Goal: Contribute content

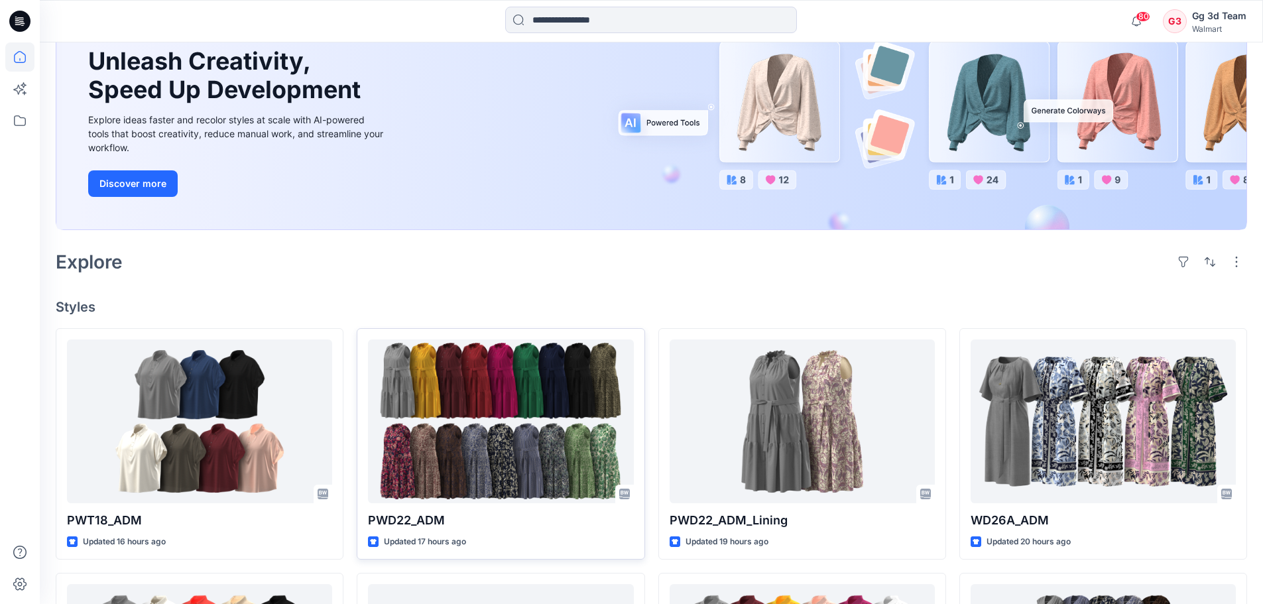
scroll to position [133, 0]
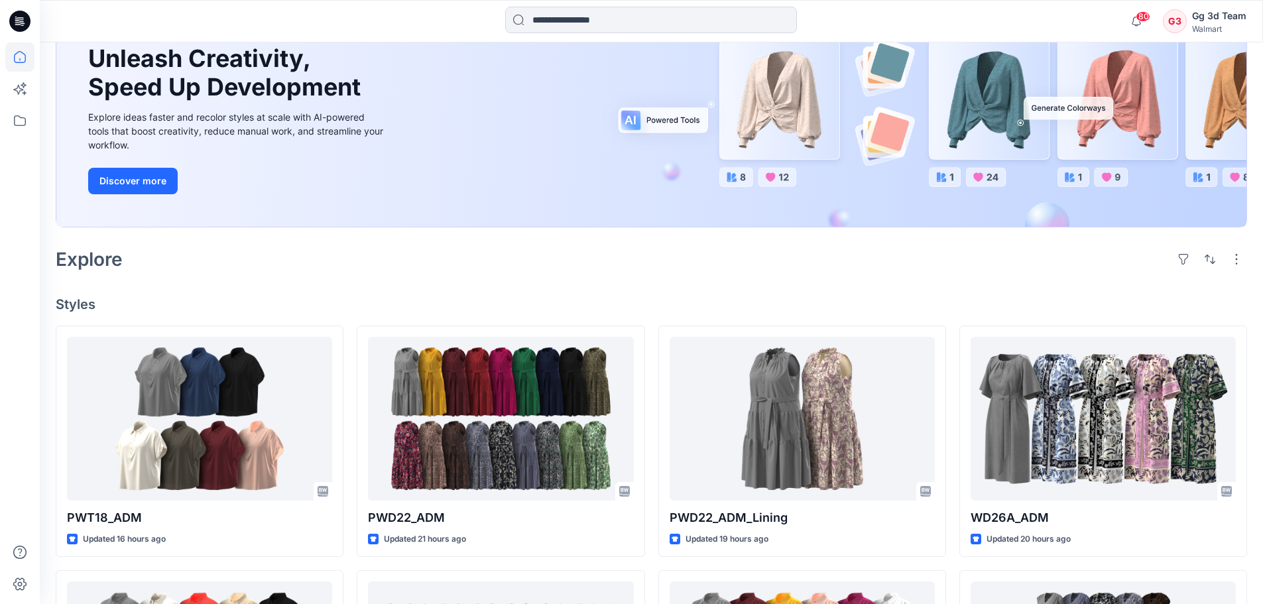
click at [400, 284] on div "Welcome back, Gg 3d New New Unleash Creativity, Speed Up Development Explore id…" at bounding box center [651, 510] width 1223 height 1201
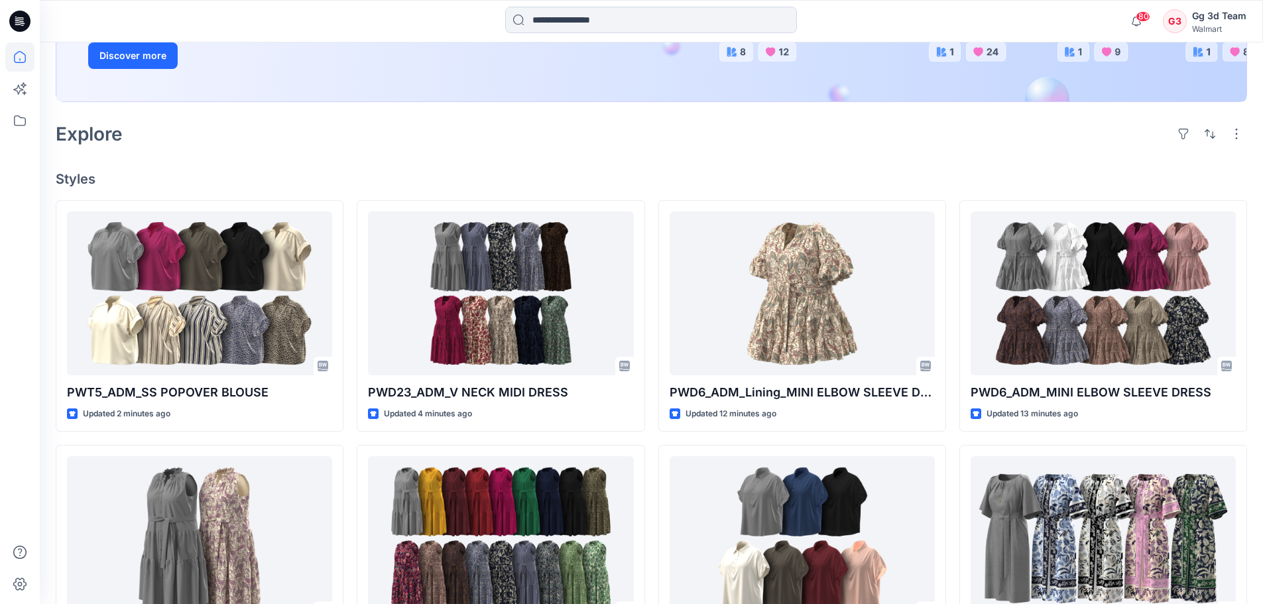
scroll to position [265, 0]
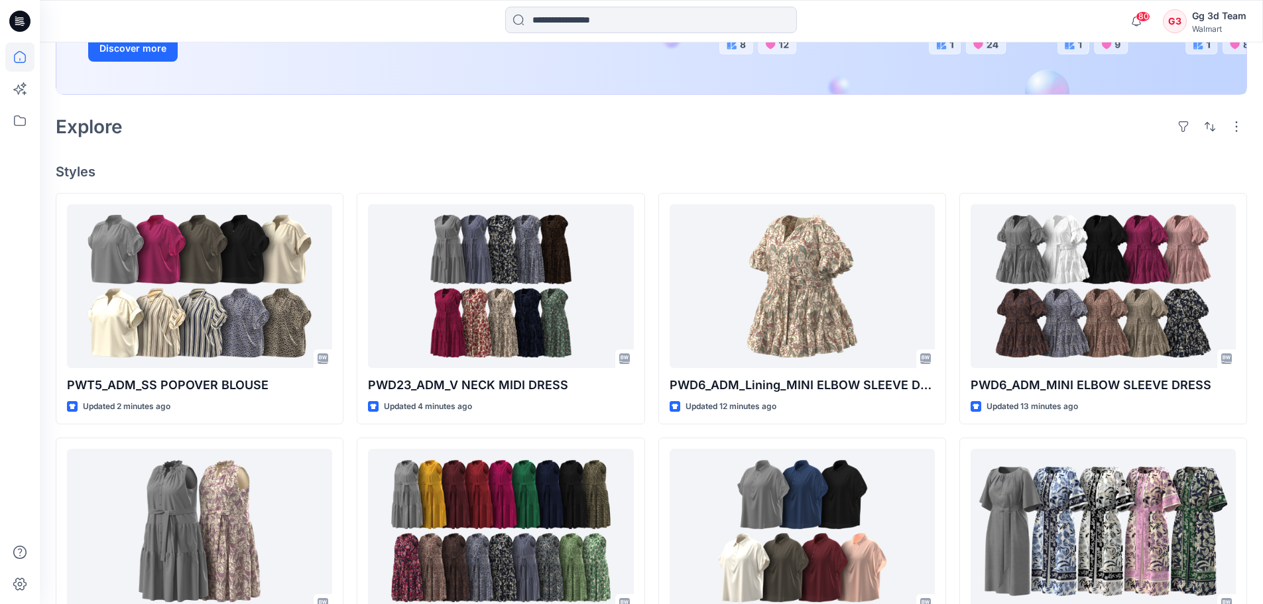
click at [324, 128] on div "Explore" at bounding box center [651, 127] width 1191 height 32
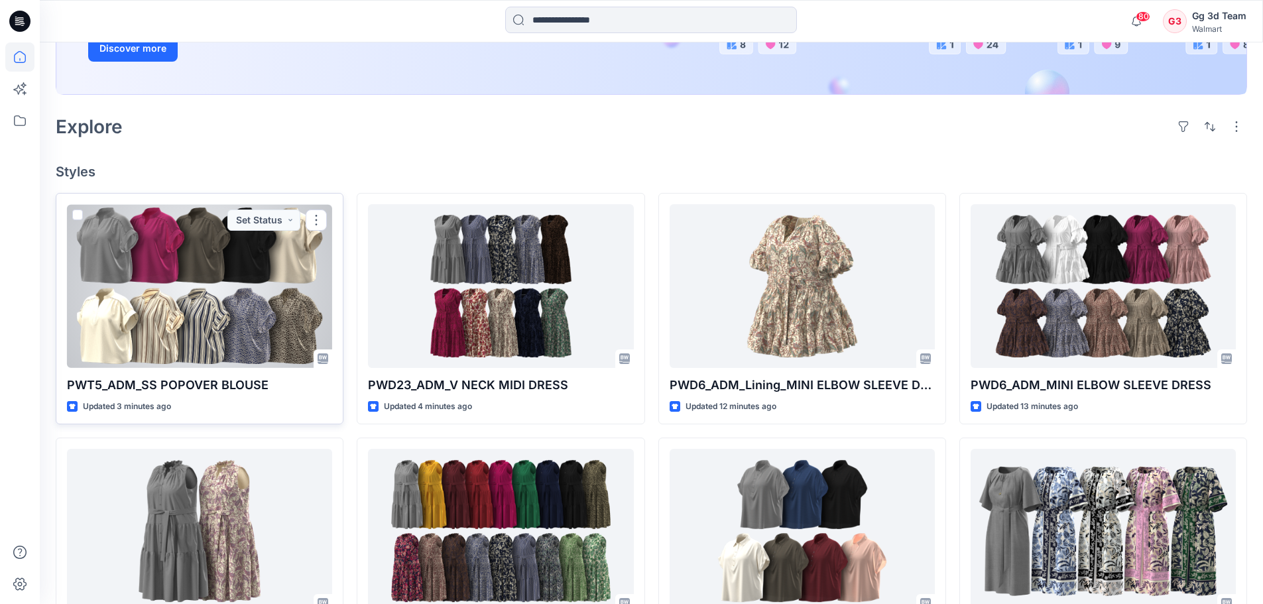
click at [186, 283] on div at bounding box center [199, 286] width 265 height 164
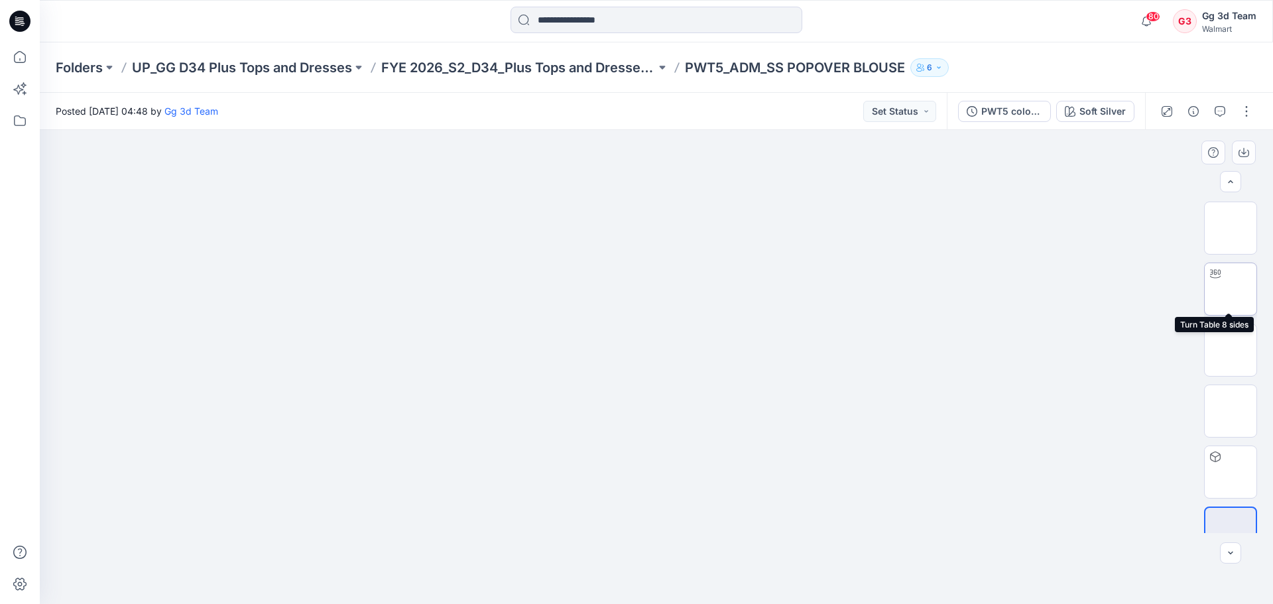
scroll to position [27, 0]
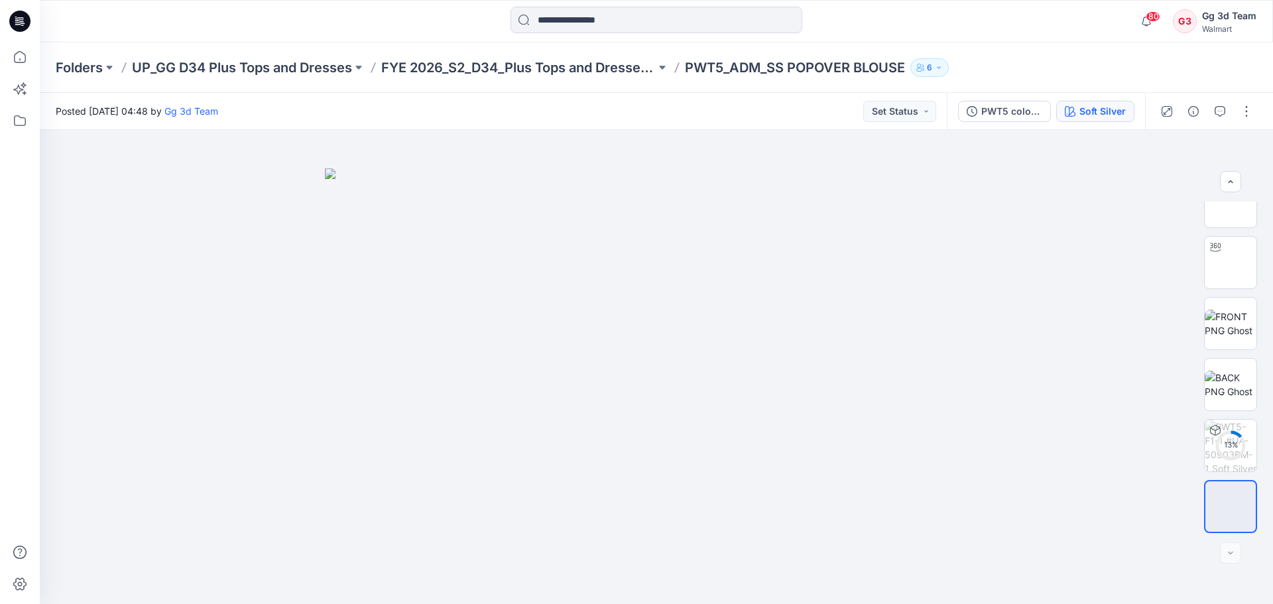
click at [1092, 113] on div "Soft Silver" at bounding box center [1102, 111] width 46 height 15
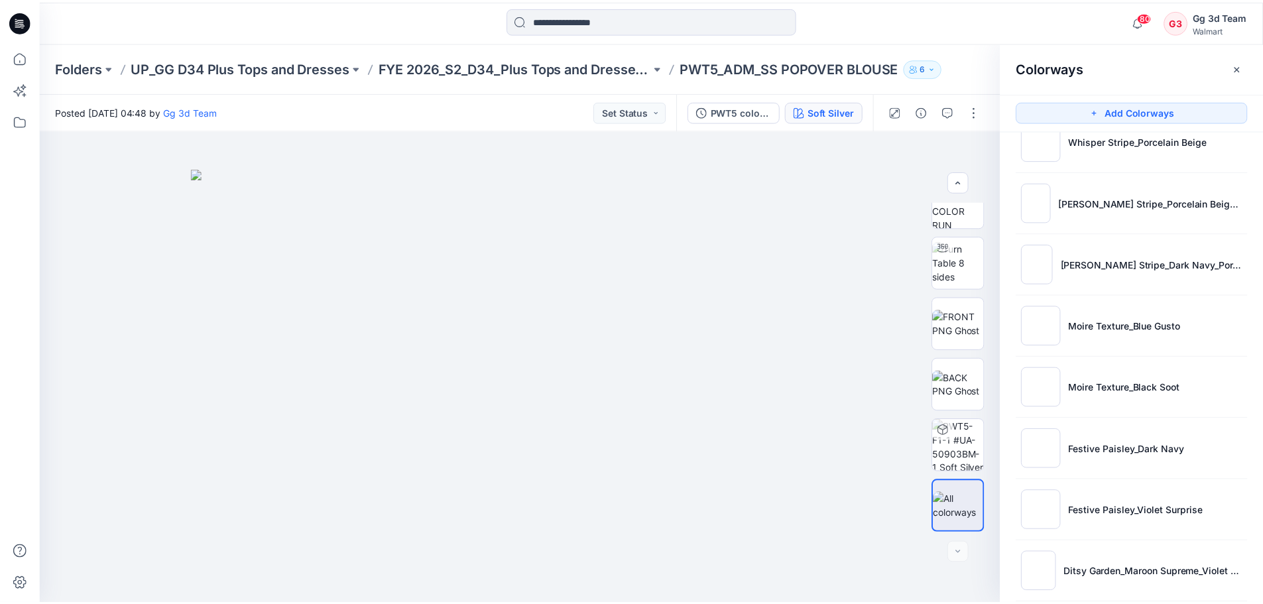
scroll to position [416, 0]
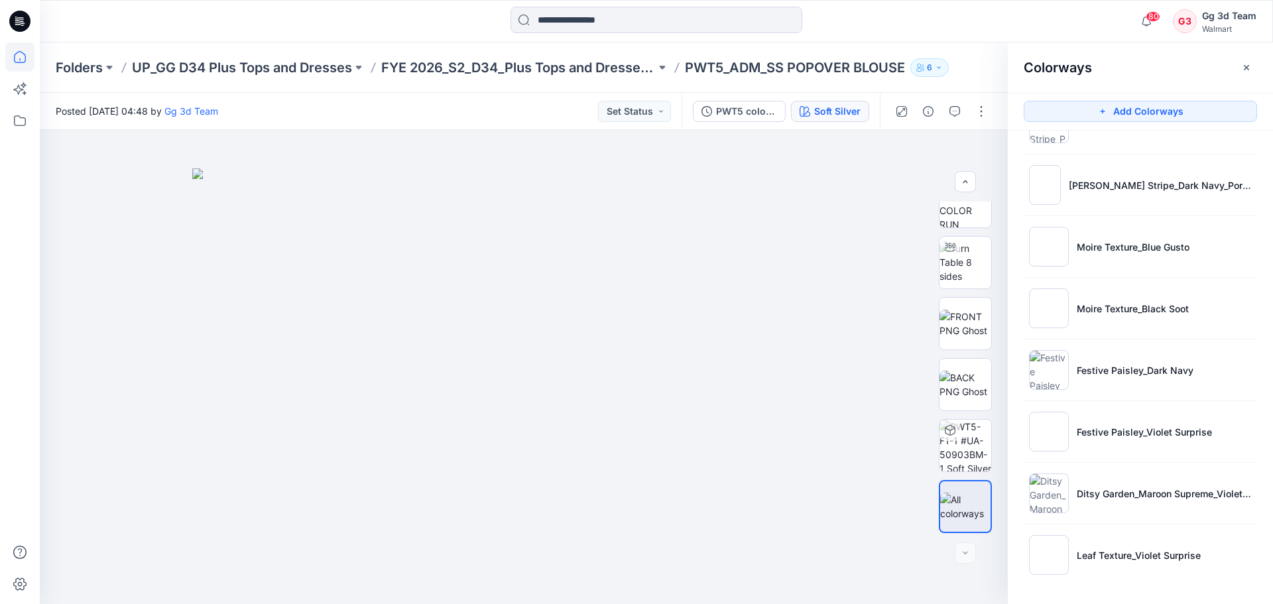
click at [19, 58] on icon at bounding box center [19, 56] width 29 height 29
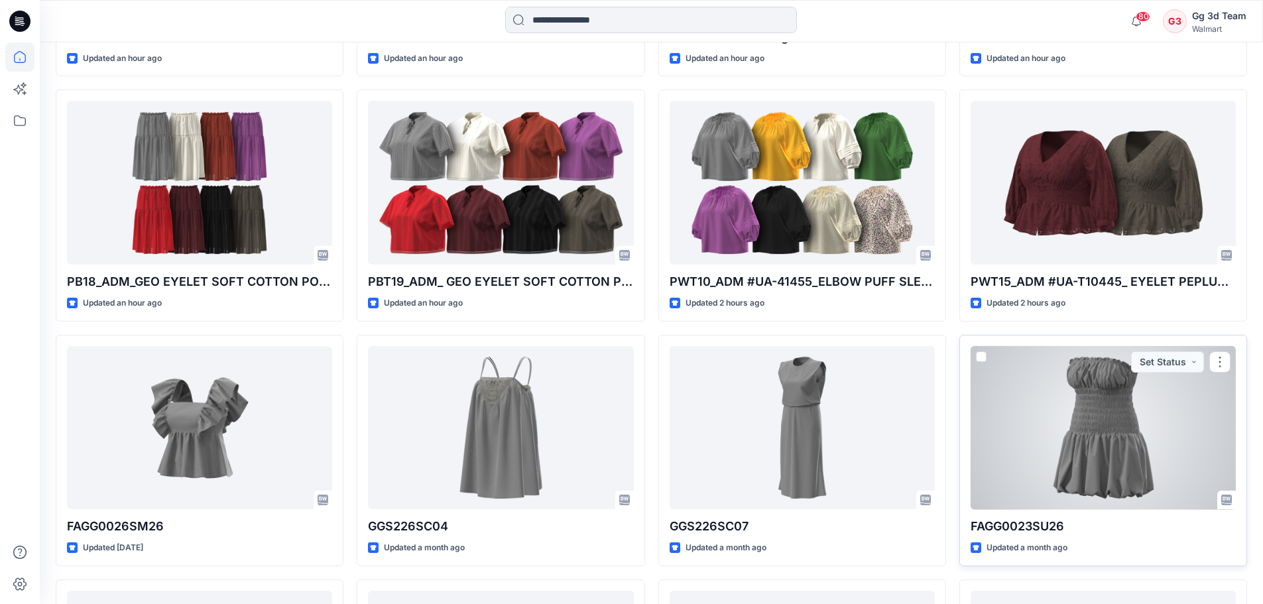
scroll to position [1903, 0]
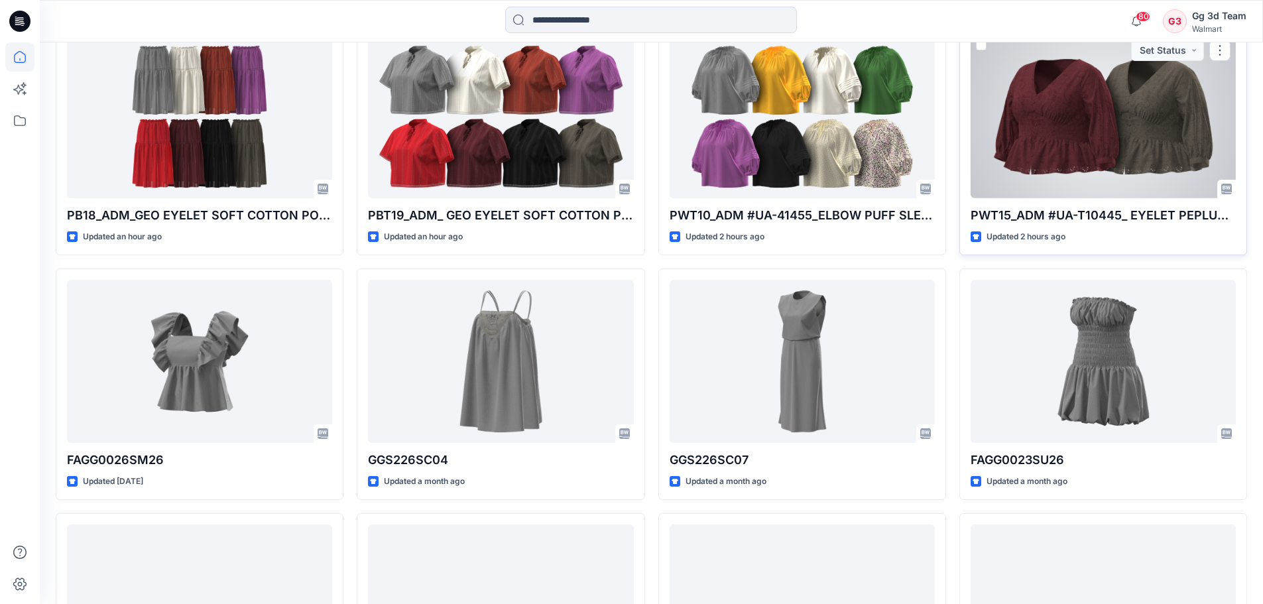
click at [1089, 154] on div at bounding box center [1103, 116] width 265 height 164
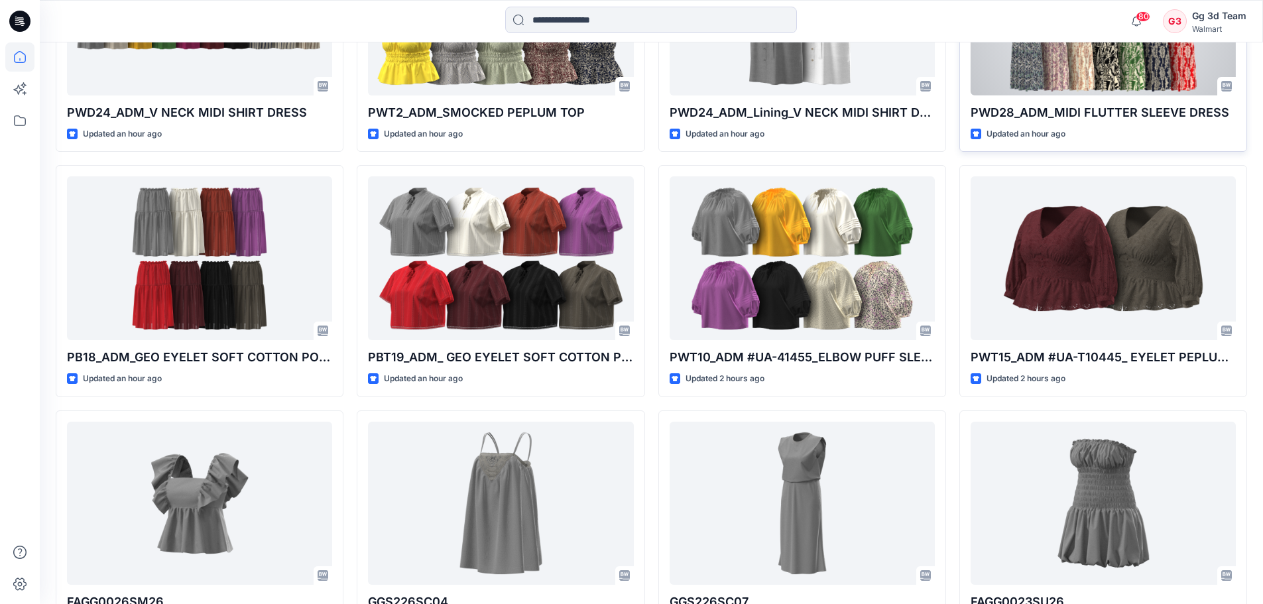
scroll to position [1771, 0]
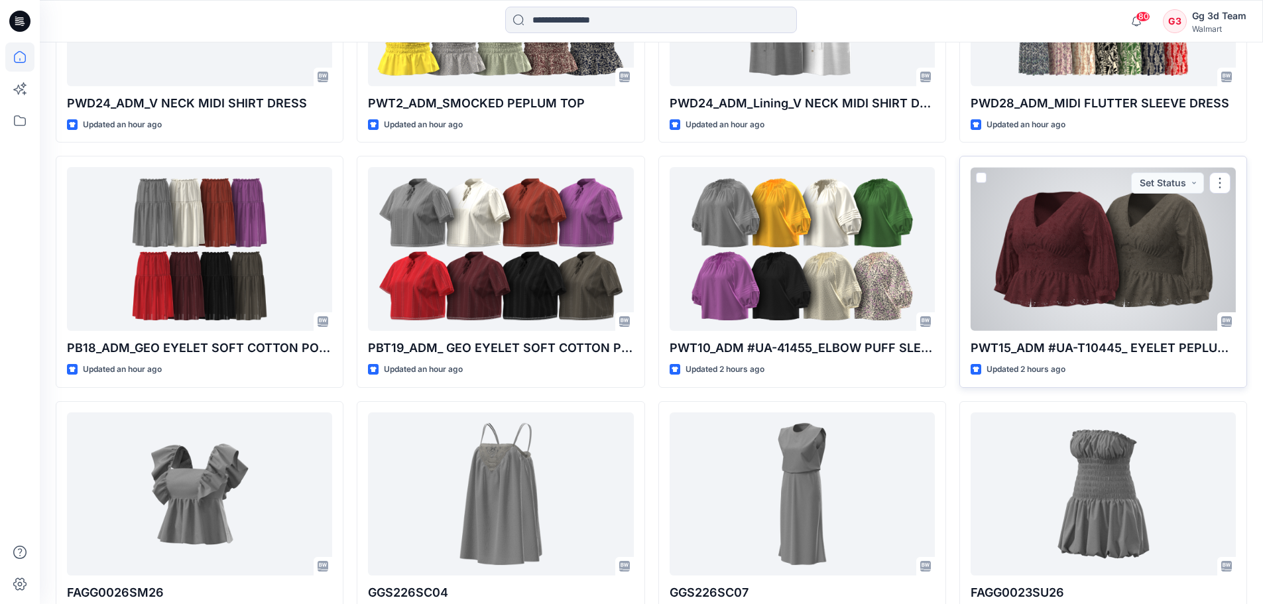
click at [1063, 264] on div at bounding box center [1103, 249] width 265 height 164
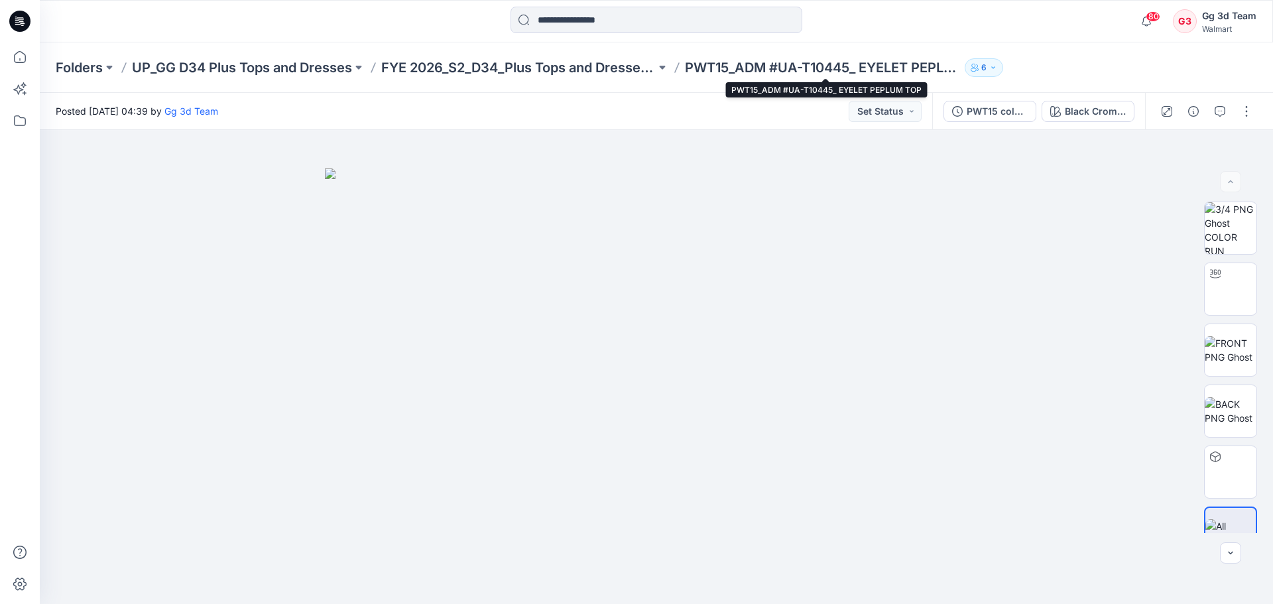
click at [925, 72] on p "PWT15_ADM #UA-T10445_ EYELET PEPLUM TOP" at bounding box center [822, 67] width 274 height 19
click at [933, 70] on p "PWT15_ADM #UA-T10445_ EYELET PEPLUM TOP" at bounding box center [822, 67] width 274 height 19
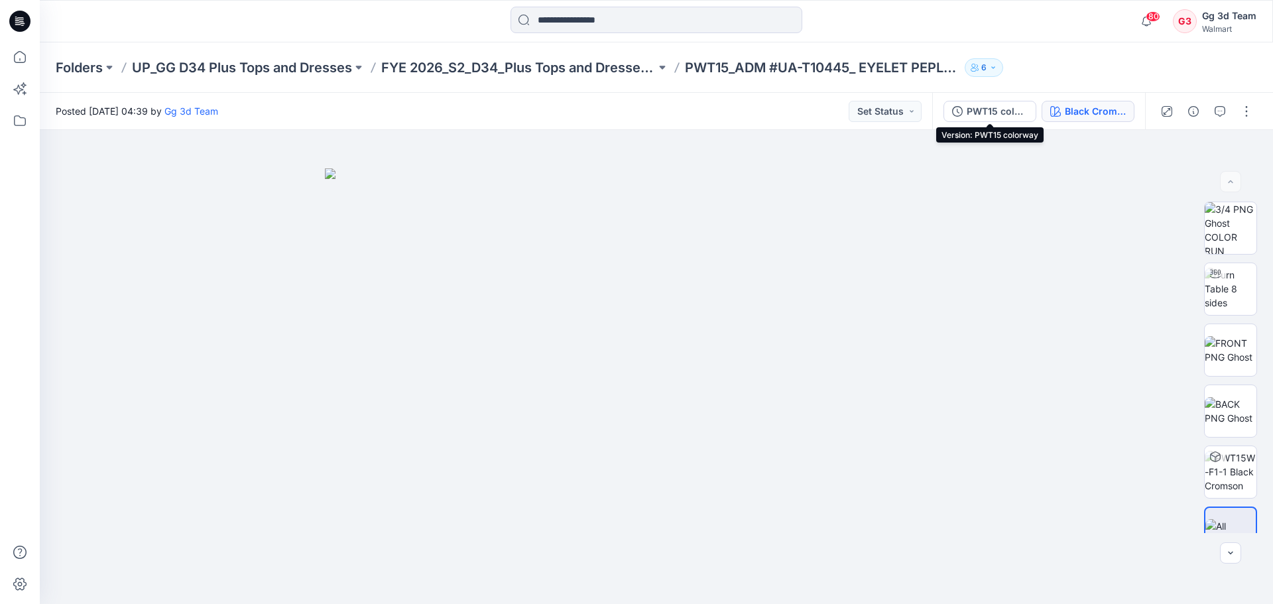
click at [1044, 116] on button "Black Cromson" at bounding box center [1088, 111] width 93 height 21
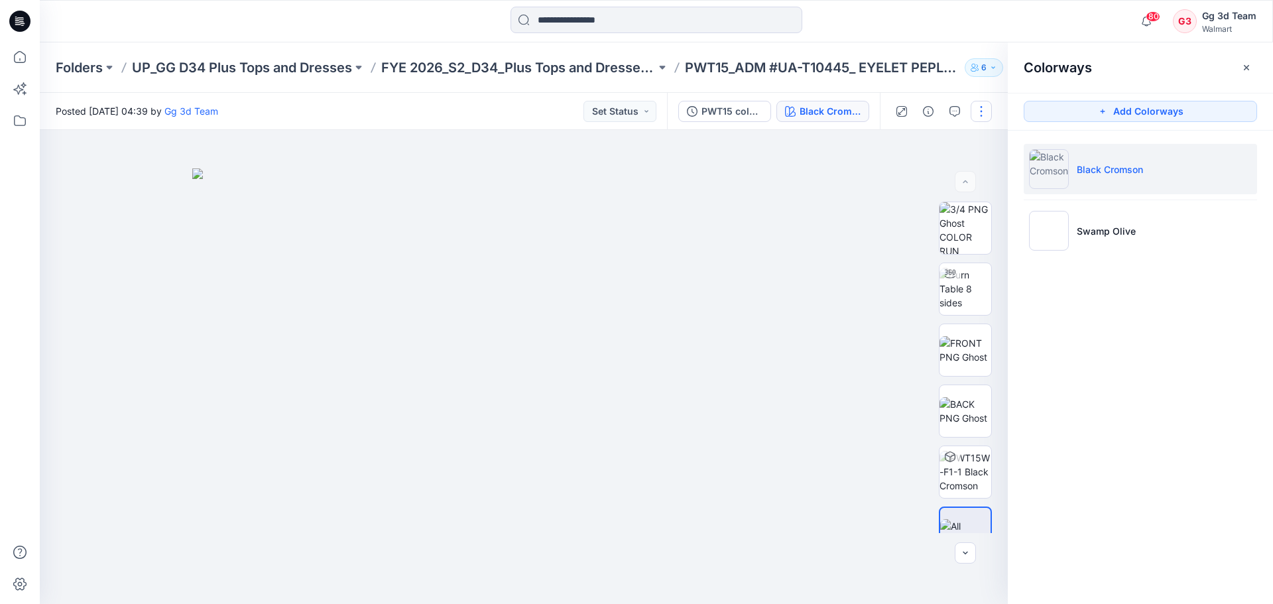
click at [983, 109] on button "button" at bounding box center [981, 111] width 21 height 21
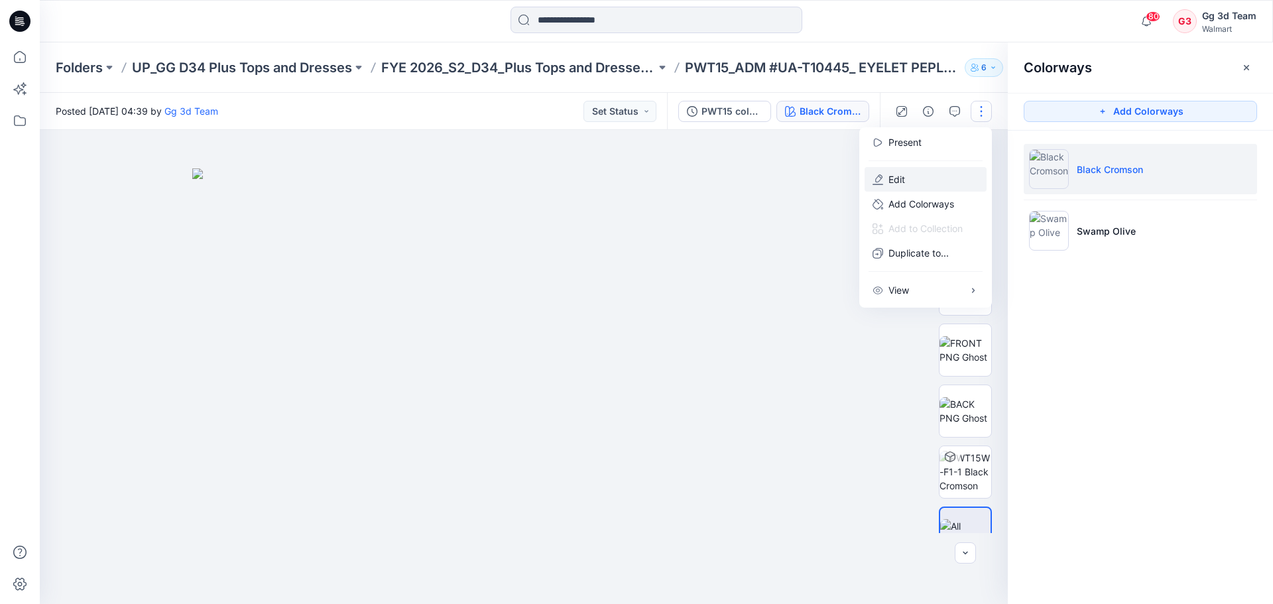
click at [906, 178] on button "Edit" at bounding box center [925, 179] width 122 height 25
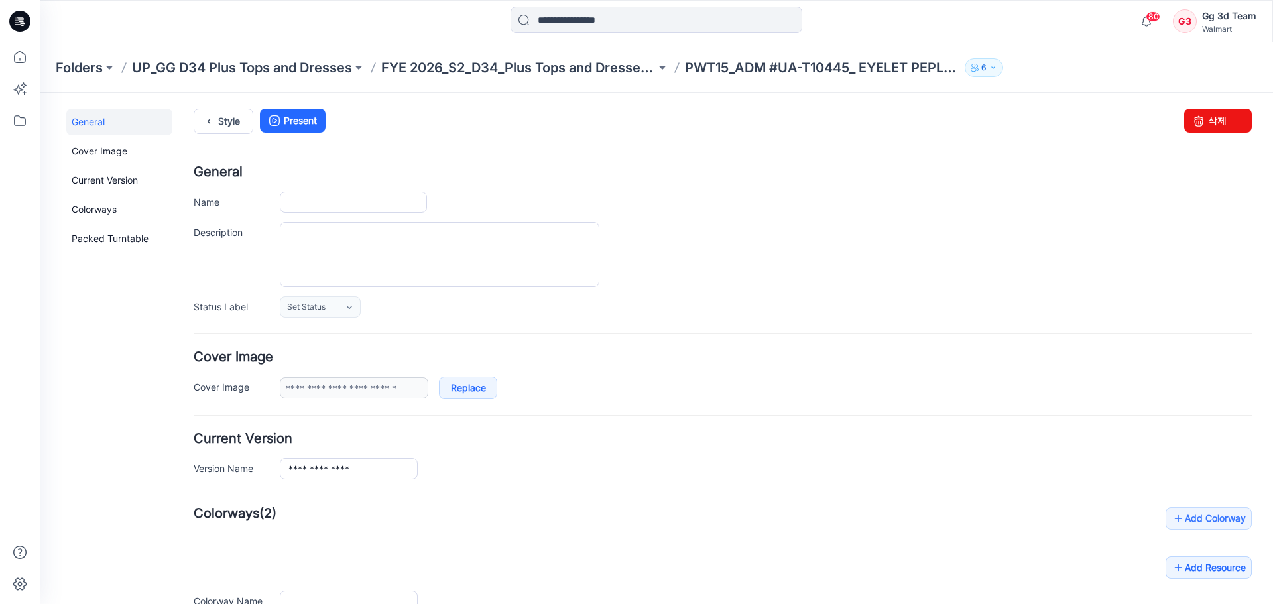
type input "**********"
drag, startPoint x: 287, startPoint y: 206, endPoint x: 521, endPoint y: 225, distance: 234.8
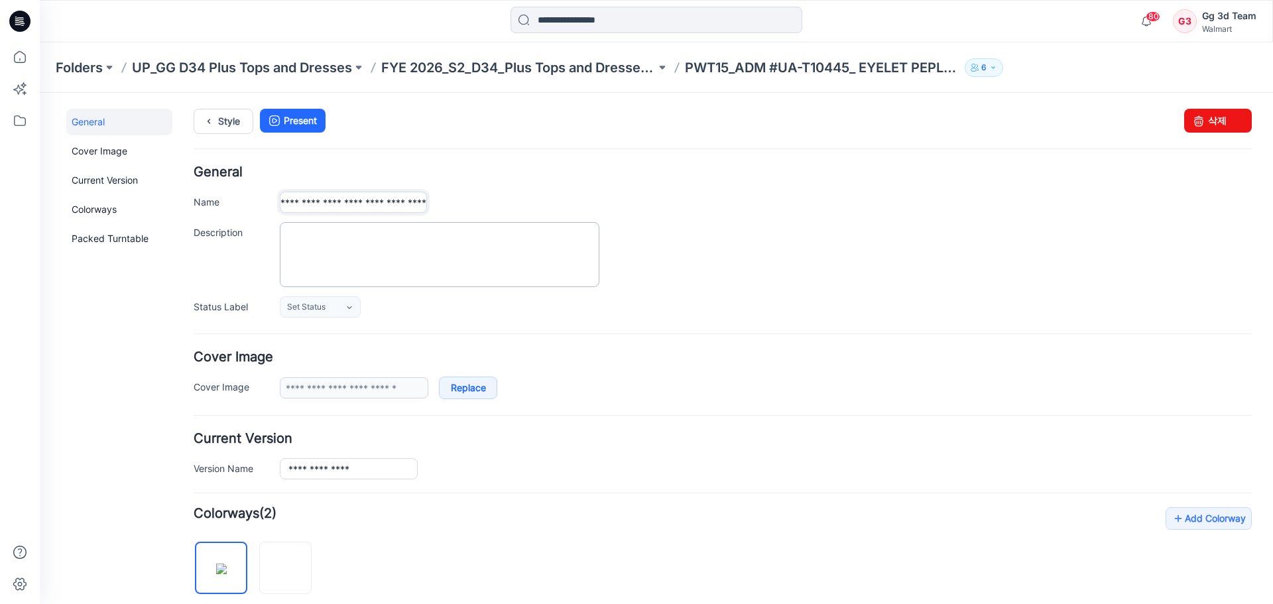
click at [521, 225] on div "**********" at bounding box center [723, 242] width 1058 height 152
click at [753, 143] on div "Style Present Changes Saved 삭제" at bounding box center [723, 137] width 1058 height 57
click at [310, 190] on div "**********" at bounding box center [723, 242] width 1058 height 152
click at [320, 206] on input "**********" at bounding box center [353, 202] width 147 height 21
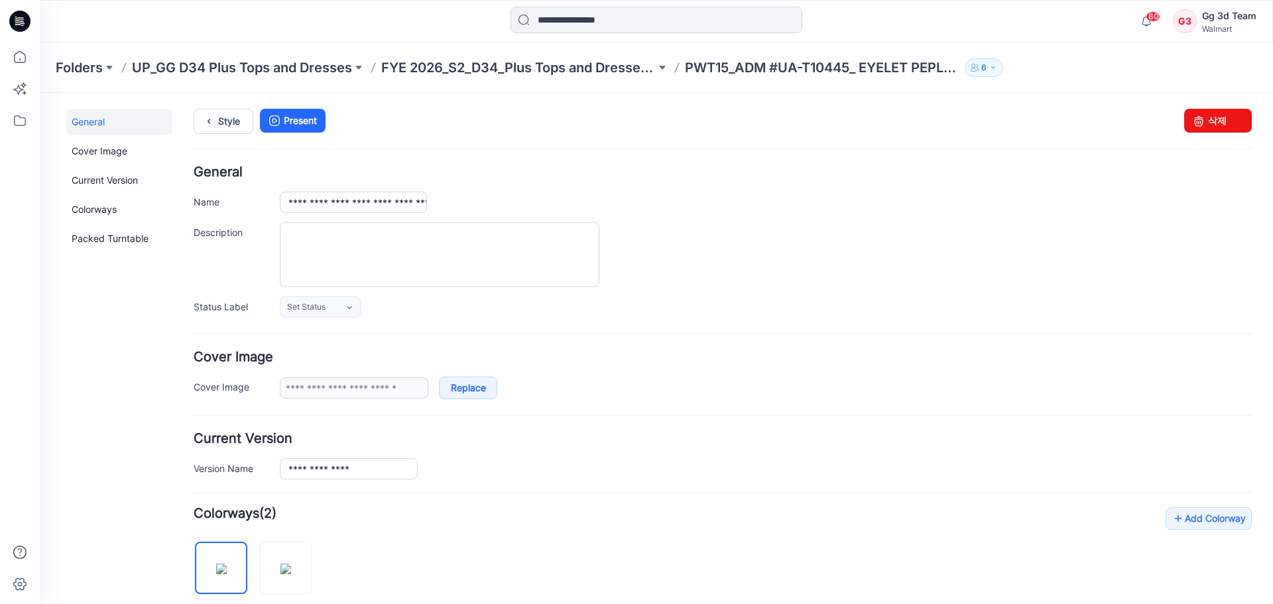
click at [479, 139] on div "Style Present Changes Saved 삭제" at bounding box center [723, 137] width 1058 height 57
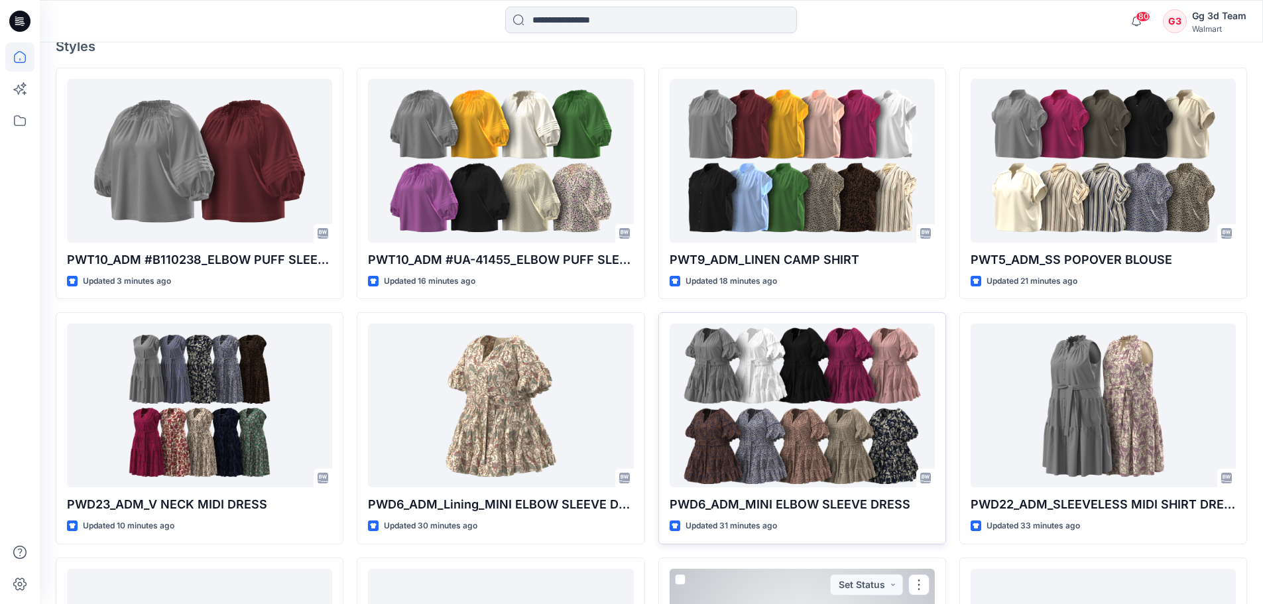
scroll to position [398, 0]
